Goal: Task Accomplishment & Management: Complete application form

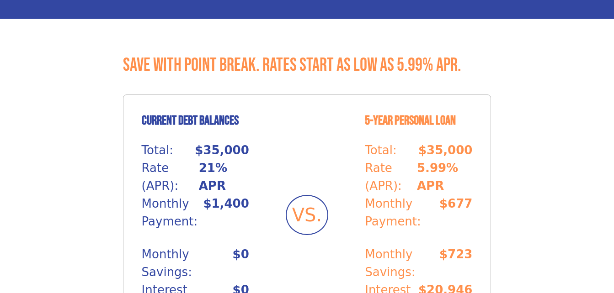
scroll to position [731, 0]
